Goal: Find contact information: Find contact information

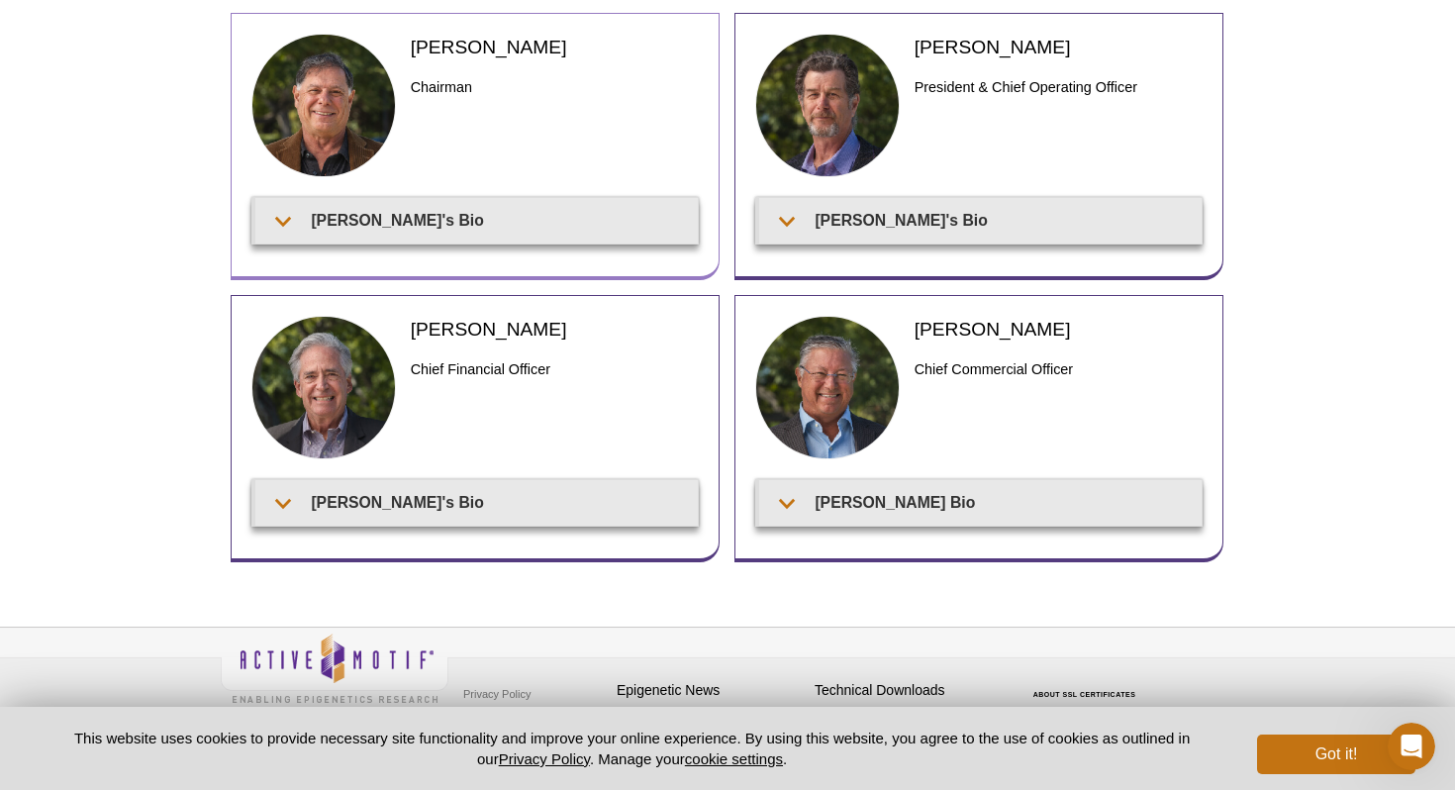
scroll to position [153, 0]
